Goal: Task Accomplishment & Management: Complete application form

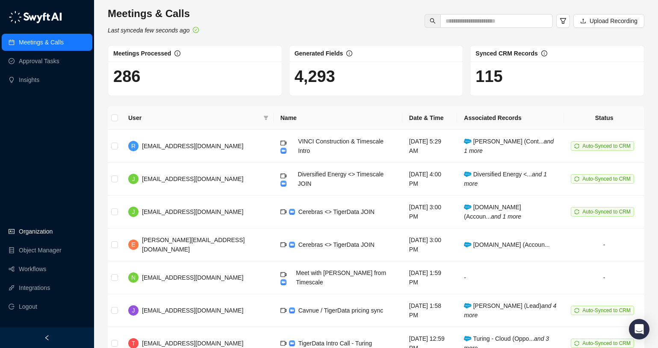
click at [29, 233] on link "Organization" at bounding box center [36, 231] width 34 height 17
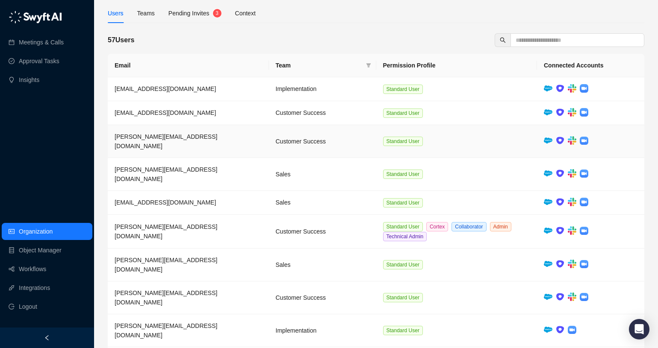
scroll to position [58, 0]
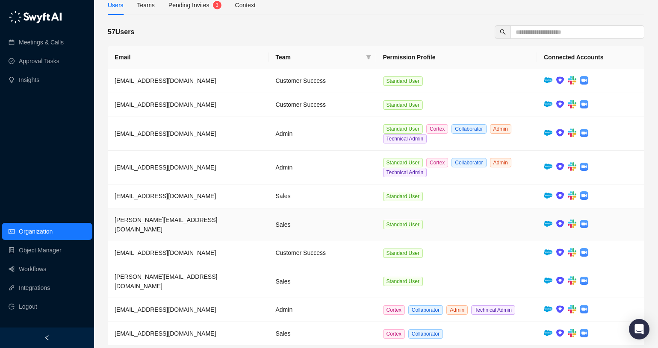
scroll to position [73, 0]
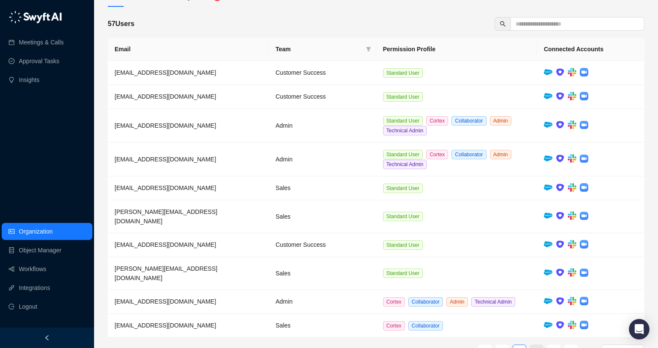
click at [540, 345] on link "4" at bounding box center [536, 351] width 13 height 13
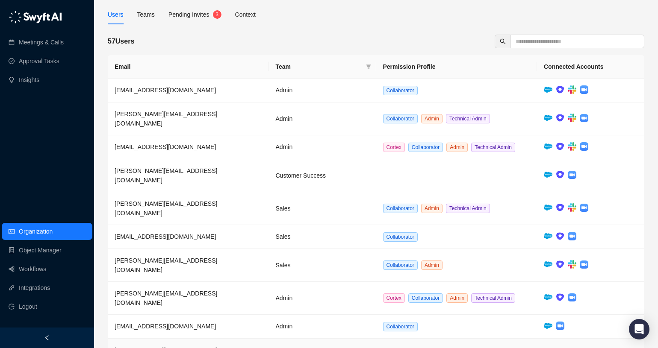
scroll to position [60, 0]
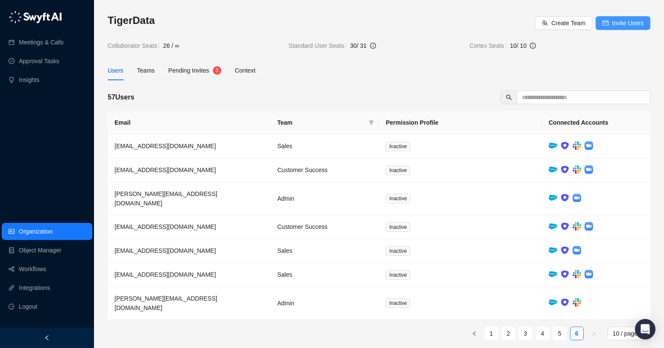
click at [638, 21] on span "Invite Users" at bounding box center [628, 22] width 32 height 9
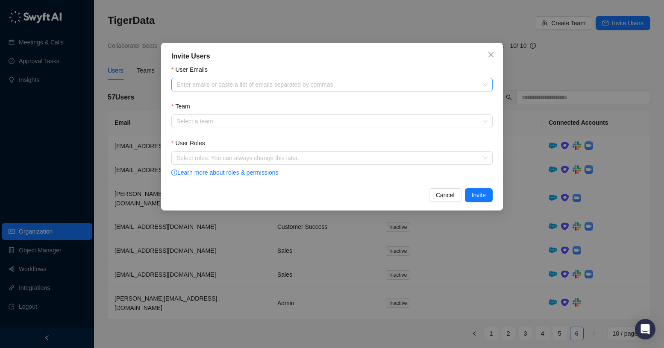
click at [295, 88] on div "Enter emails or paste a list of emails separated by commas" at bounding box center [331, 85] width 321 height 14
paste input "**********"
type input "**********"
drag, startPoint x: 315, startPoint y: 83, endPoint x: 98, endPoint y: 81, distance: 217.1
click at [98, 81] on div "Invite Users User Emails Enter emails or paste a list of emails separated by co…" at bounding box center [332, 174] width 664 height 348
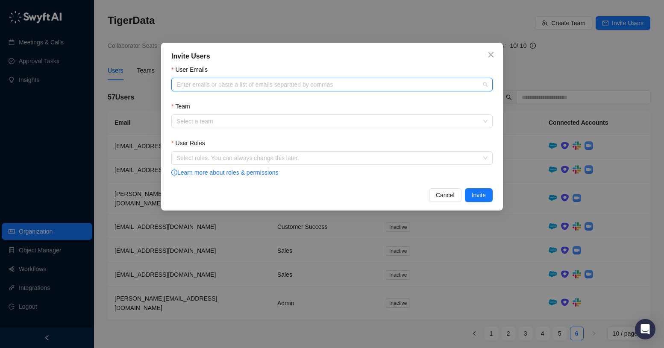
click at [216, 83] on div at bounding box center [327, 85] width 309 height 6
paste input "**********"
type input "**********"
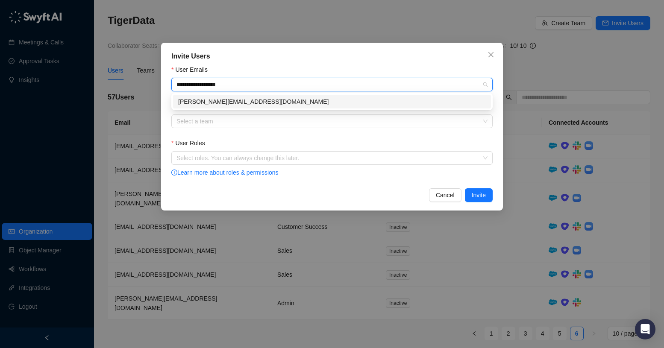
click at [219, 101] on div "[PERSON_NAME][EMAIL_ADDRESS][DOMAIN_NAME]" at bounding box center [332, 101] width 308 height 9
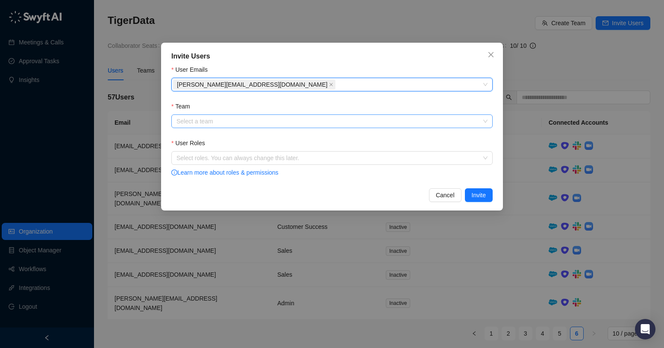
click at [215, 120] on input "Team" at bounding box center [329, 121] width 306 height 13
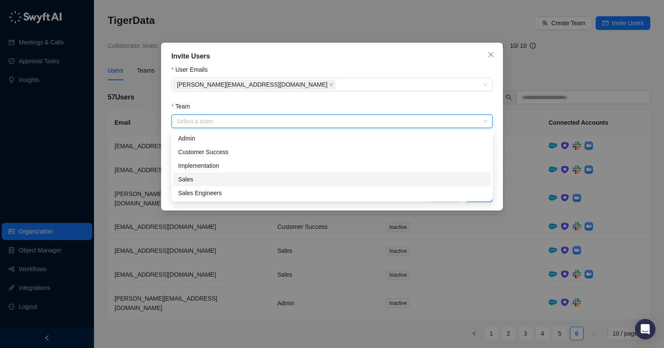
click at [216, 177] on div "Sales" at bounding box center [332, 179] width 308 height 9
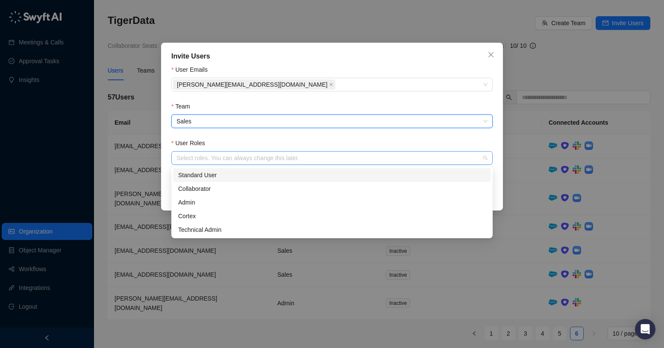
click at [206, 160] on div at bounding box center [327, 158] width 309 height 6
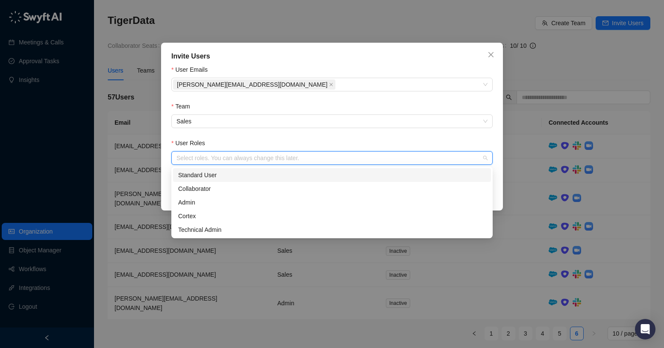
click at [209, 175] on div "Standard User" at bounding box center [332, 175] width 308 height 9
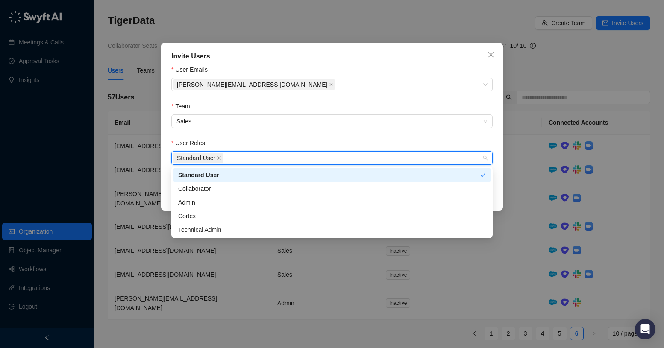
click at [353, 62] on div "Invite Users User Emails [PERSON_NAME][EMAIL_ADDRESS][DOMAIN_NAME] Team Sales U…" at bounding box center [332, 127] width 342 height 168
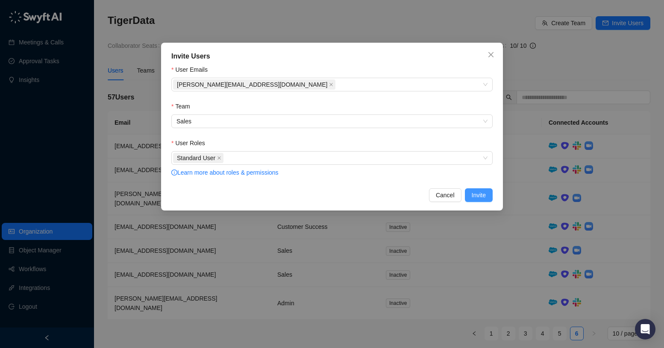
click at [484, 198] on span "Invite" at bounding box center [479, 195] width 14 height 9
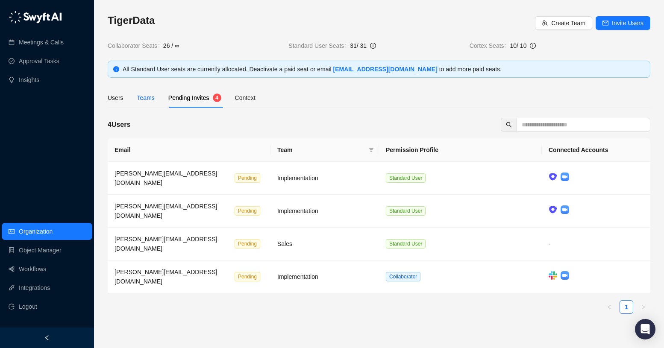
click at [143, 97] on div "Teams" at bounding box center [146, 97] width 18 height 9
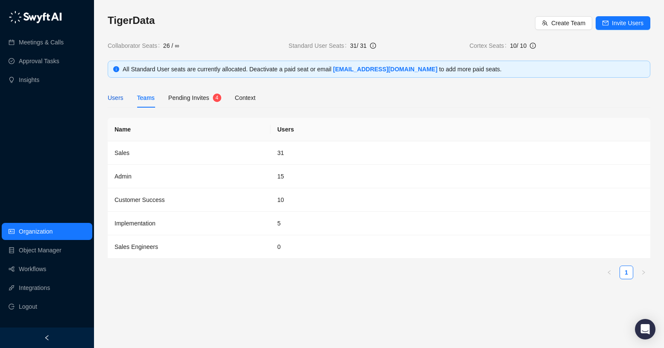
click at [111, 100] on div "Users" at bounding box center [116, 97] width 16 height 9
